Goal: Task Accomplishment & Management: Complete application form

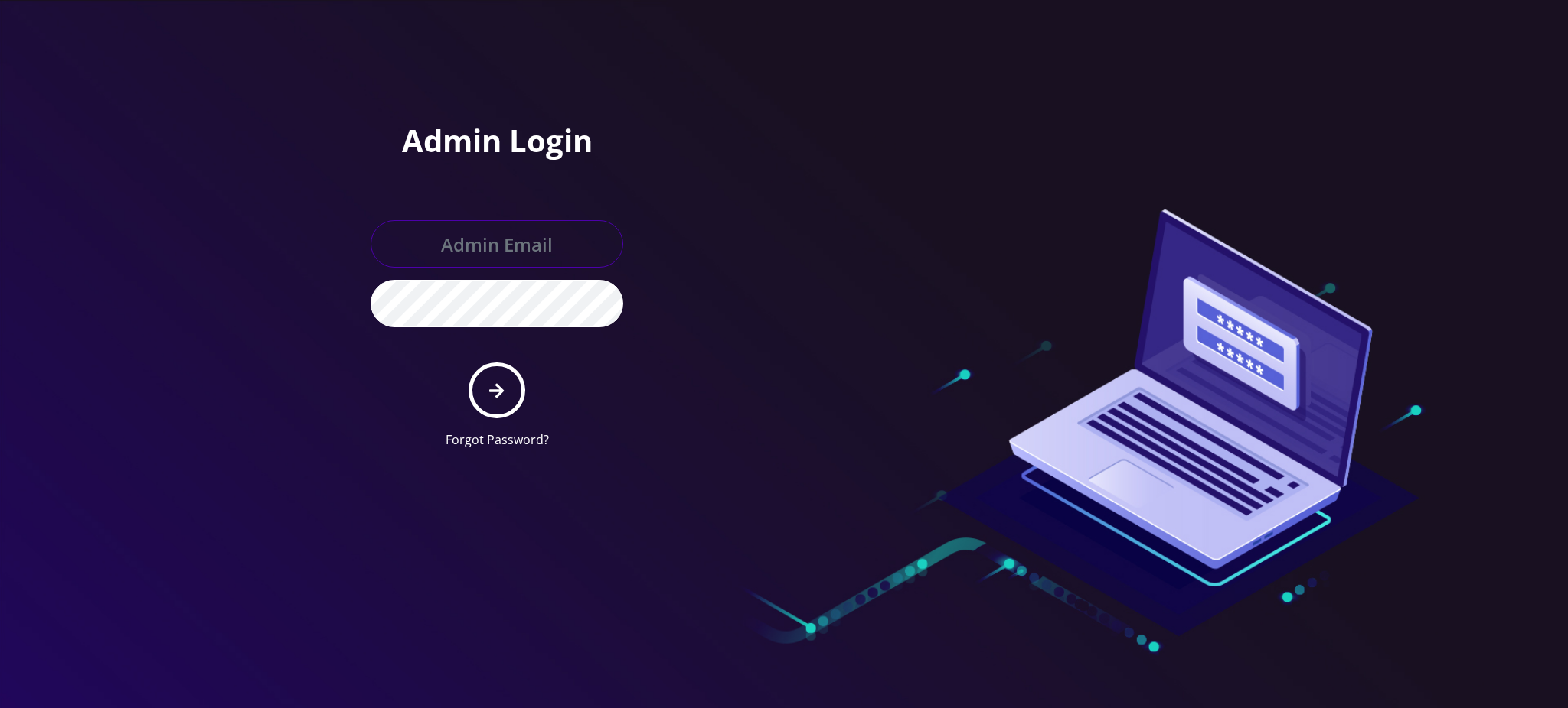
type input "rochelle@teltik.com"
click at [488, 389] on button "submit" at bounding box center [496, 390] width 56 height 56
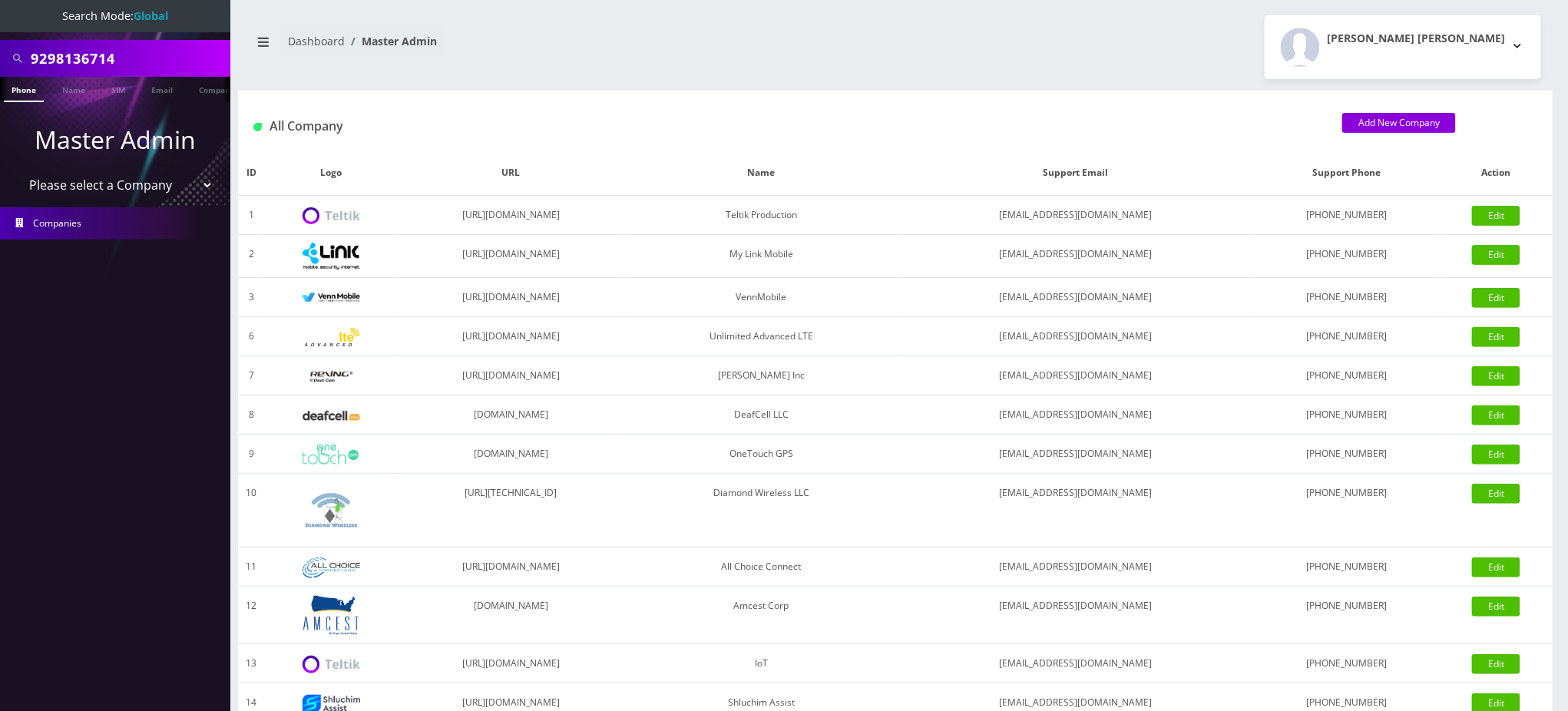
click at [162, 181] on select "Please select a Company Teltik Production My Link Mobile VennMobile Unlimited A…" at bounding box center [115, 185] width 196 height 29
select select "23"
click at [17, 170] on select "Please select a Company Teltik Production My Link Mobile VennMobile Unlimited A…" at bounding box center [115, 185] width 196 height 29
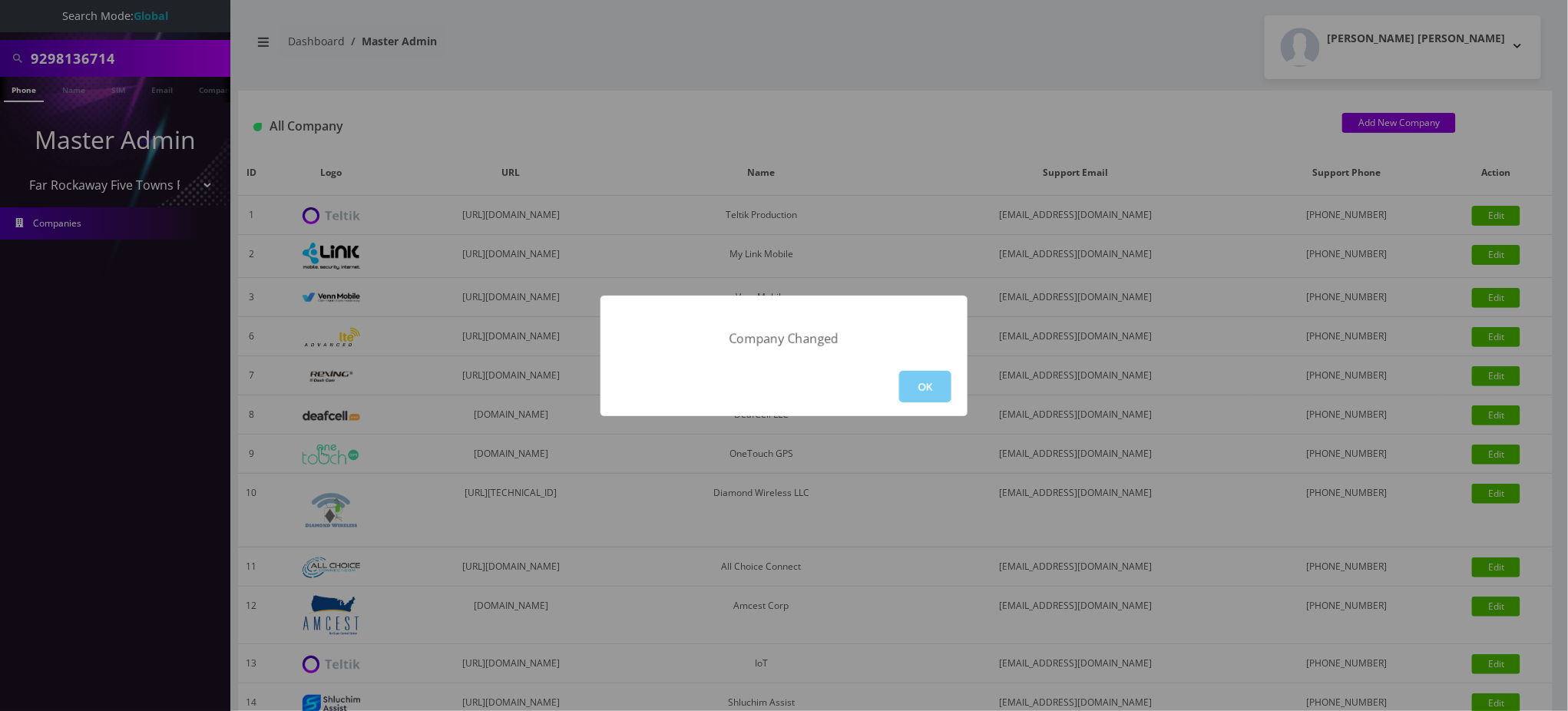
click at [928, 383] on button "OK" at bounding box center [925, 387] width 52 height 32
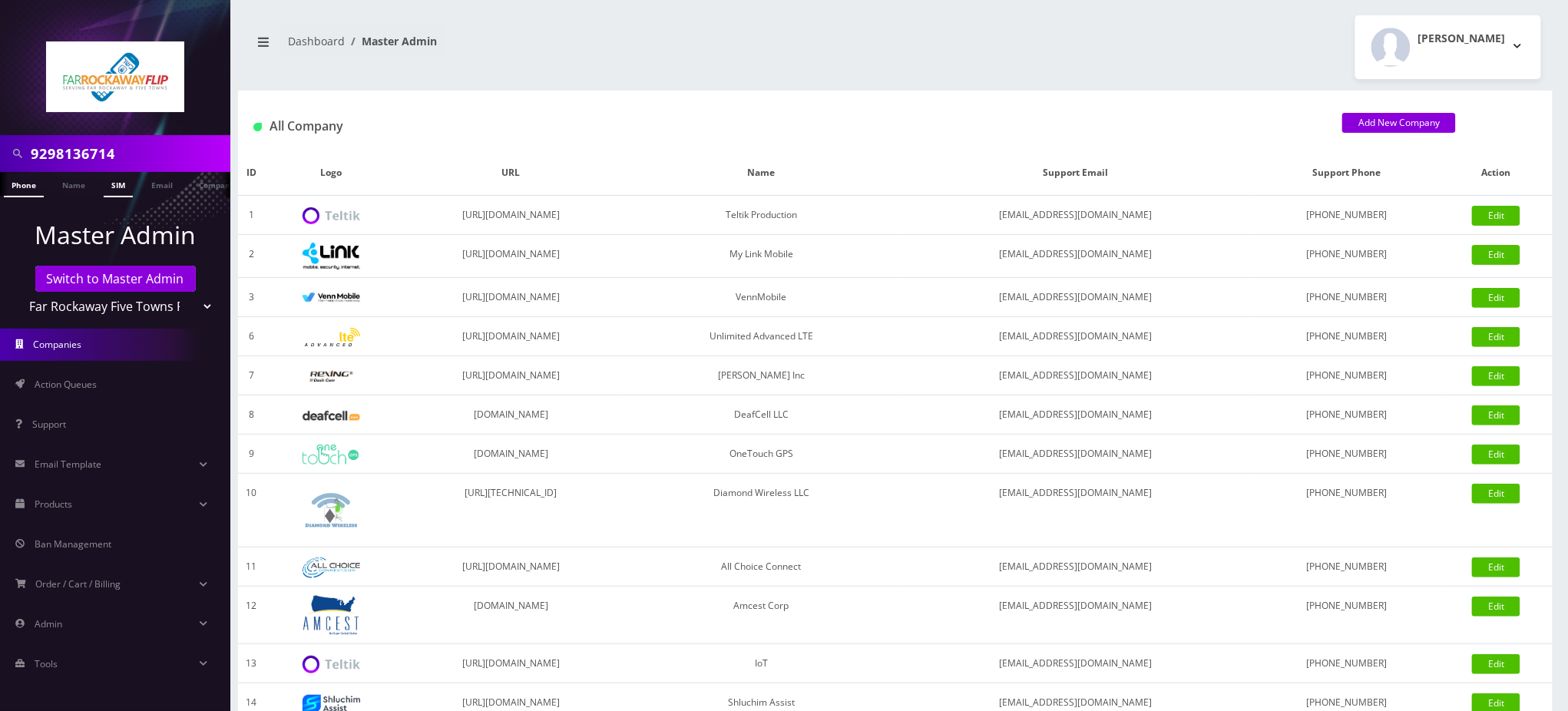
scroll to position [0, 7]
click at [108, 386] on link "Action Queues" at bounding box center [115, 384] width 230 height 32
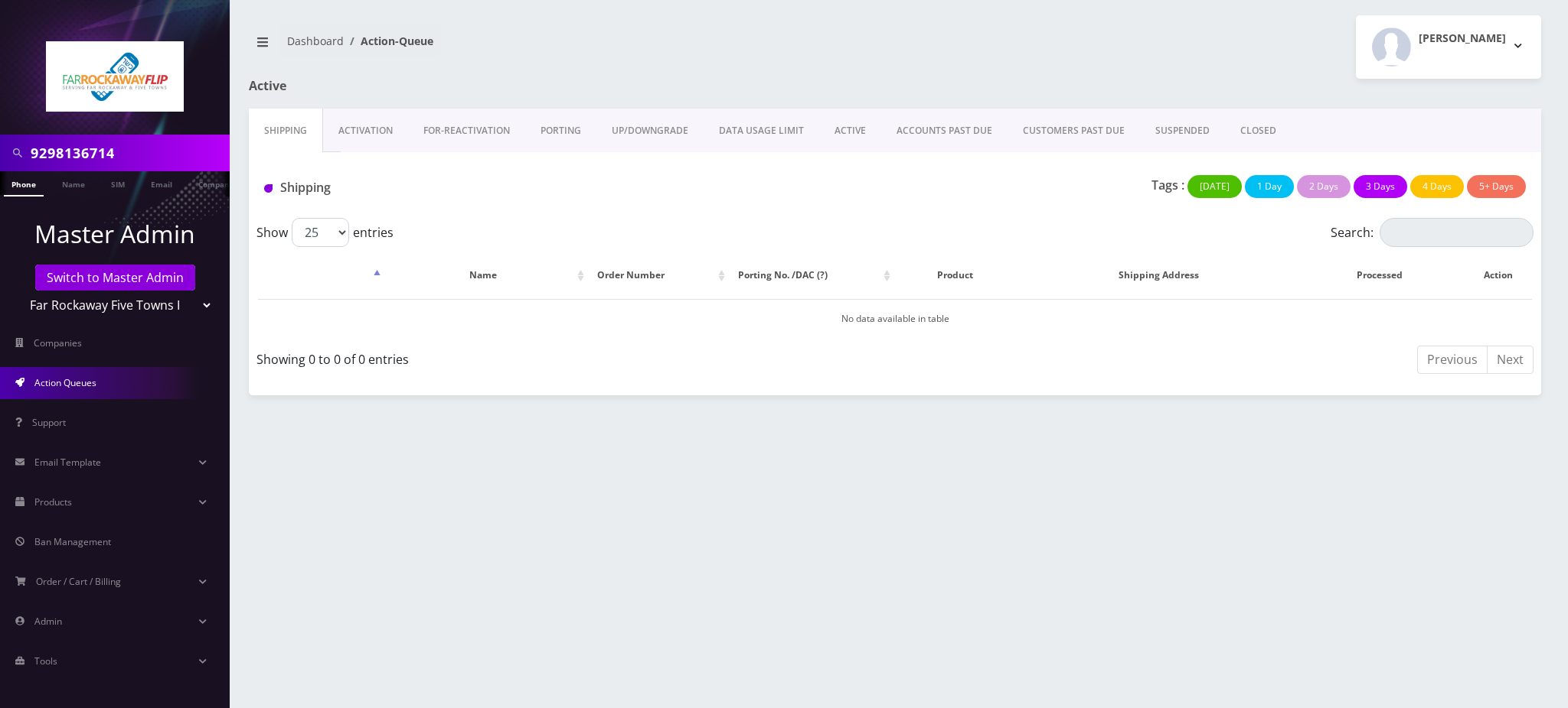
click at [559, 130] on link "PORTING" at bounding box center [561, 131] width 71 height 44
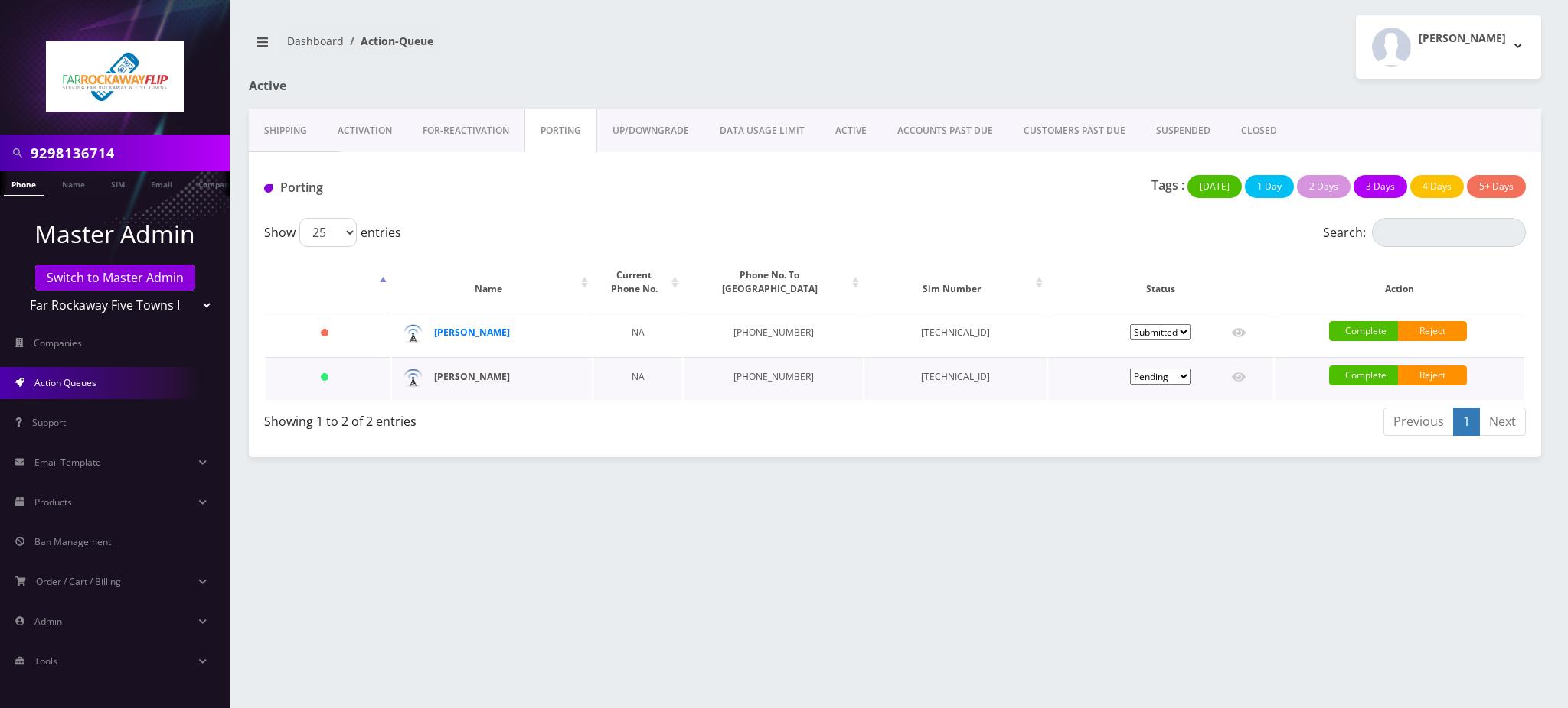
click at [463, 378] on strong "[PERSON_NAME]" at bounding box center [471, 377] width 76 height 13
click at [1237, 378] on icon at bounding box center [1238, 377] width 13 height 13
type input "[PERSON_NAME]"
type input "1481 [GEOGRAPHIC_DATA]"
type input "[GEOGRAPHIC_DATA]"
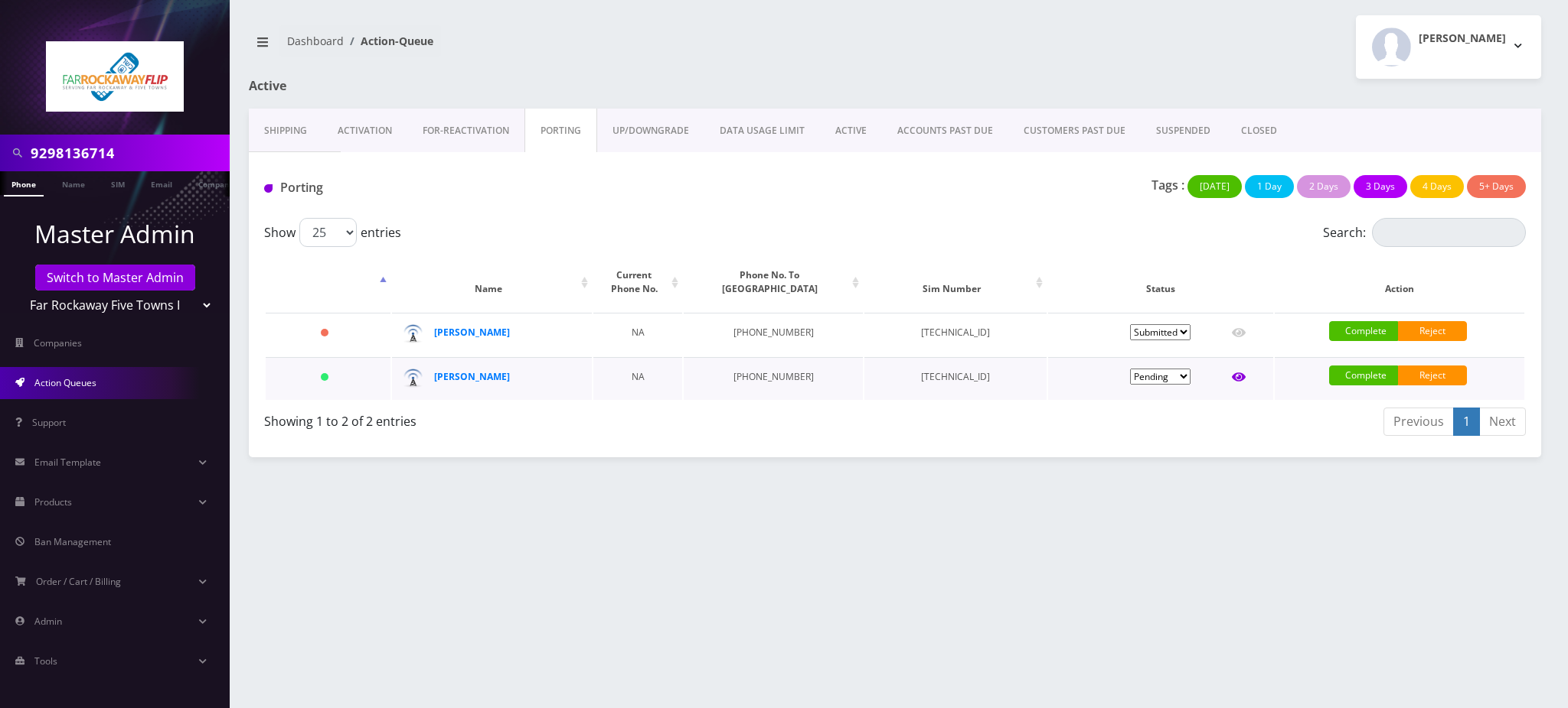
select select "NY"
type input "11230"
type input "[TECHNICAL_ID]"
type input "9297380544"
type input "US Mobile"
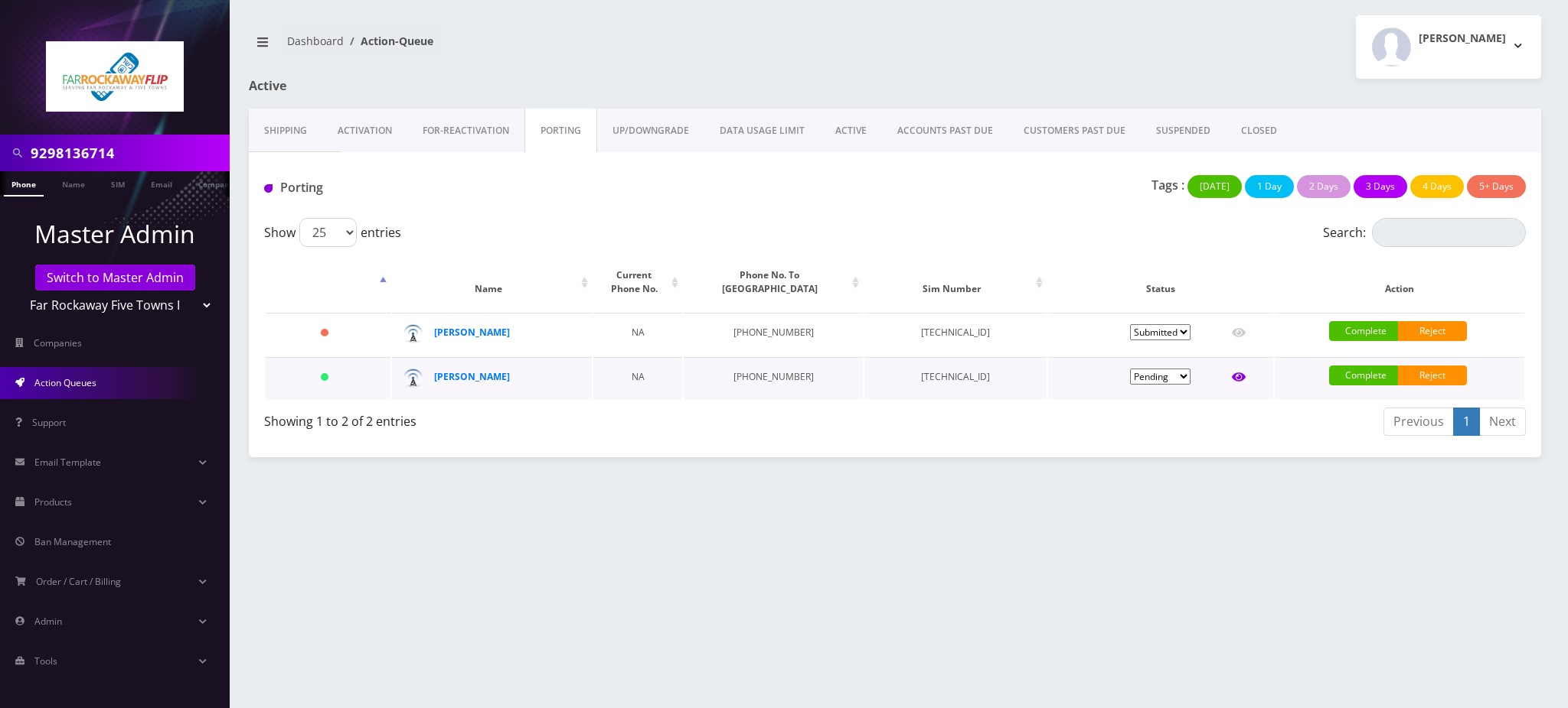
type input "3475259804"
type input "9082"
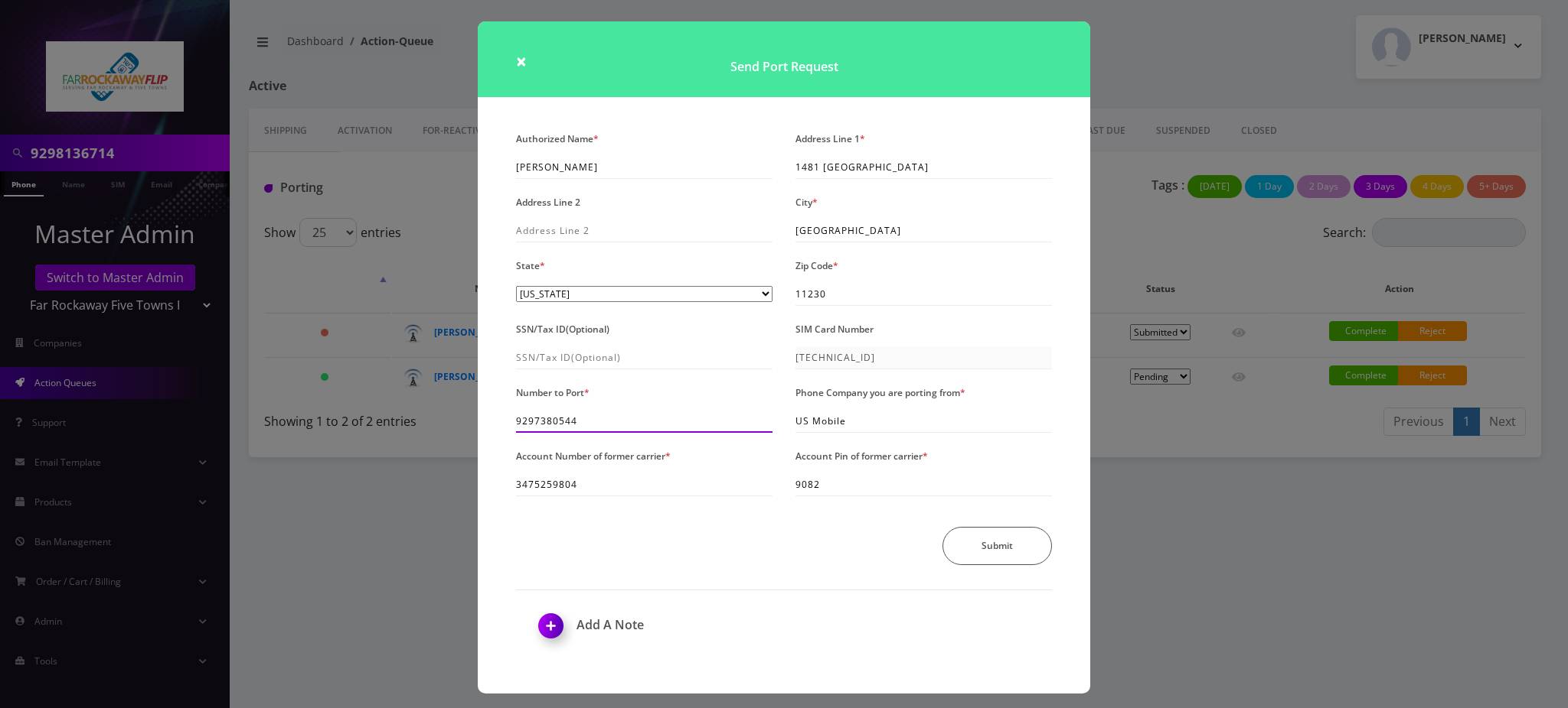
click at [537, 424] on input "9297380544" at bounding box center [644, 422] width 256 height 23
